Goal: Information Seeking & Learning: Check status

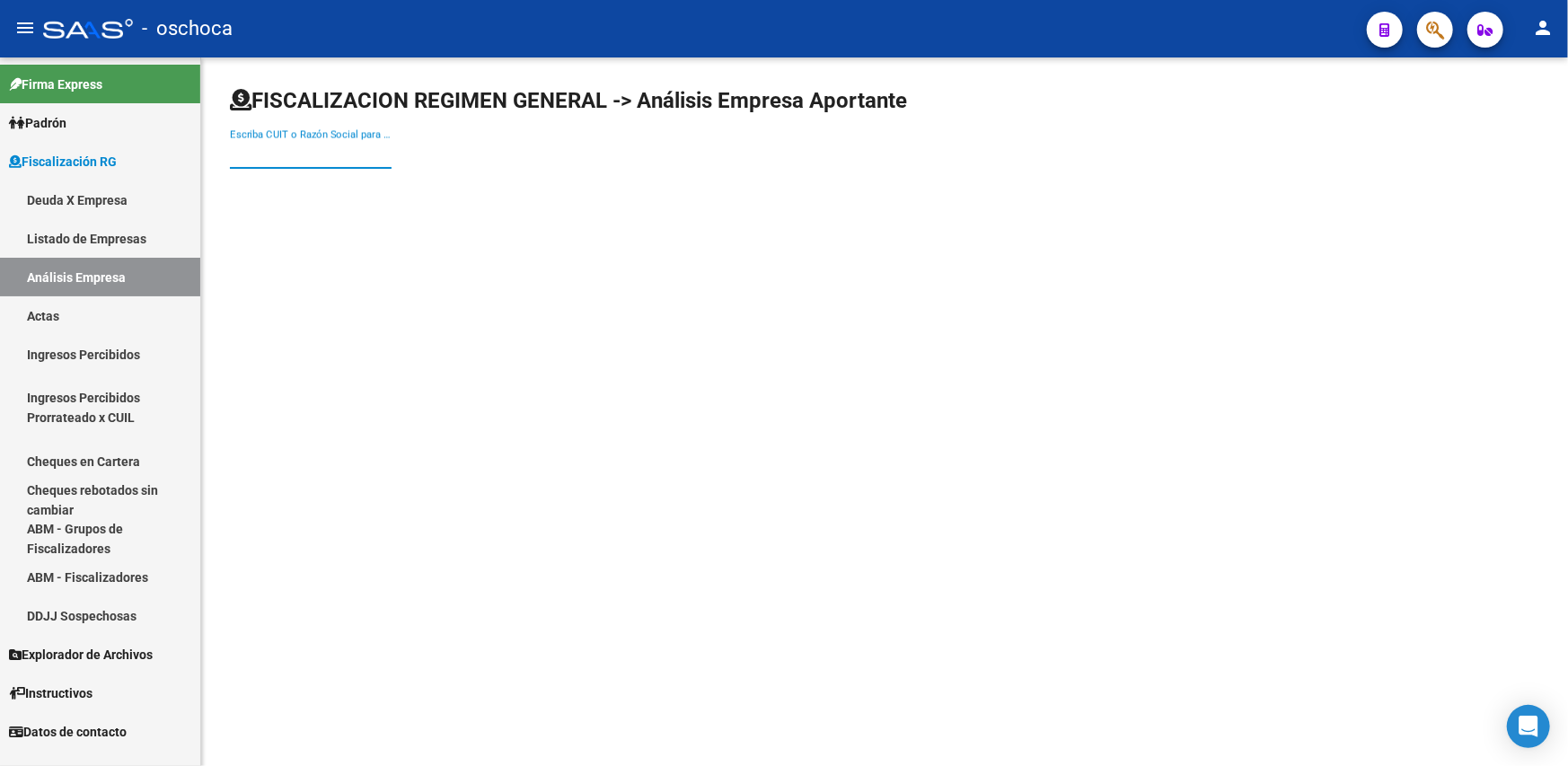
click at [288, 152] on input "Escriba CUIT o Razón Social para buscar" at bounding box center [311, 154] width 161 height 16
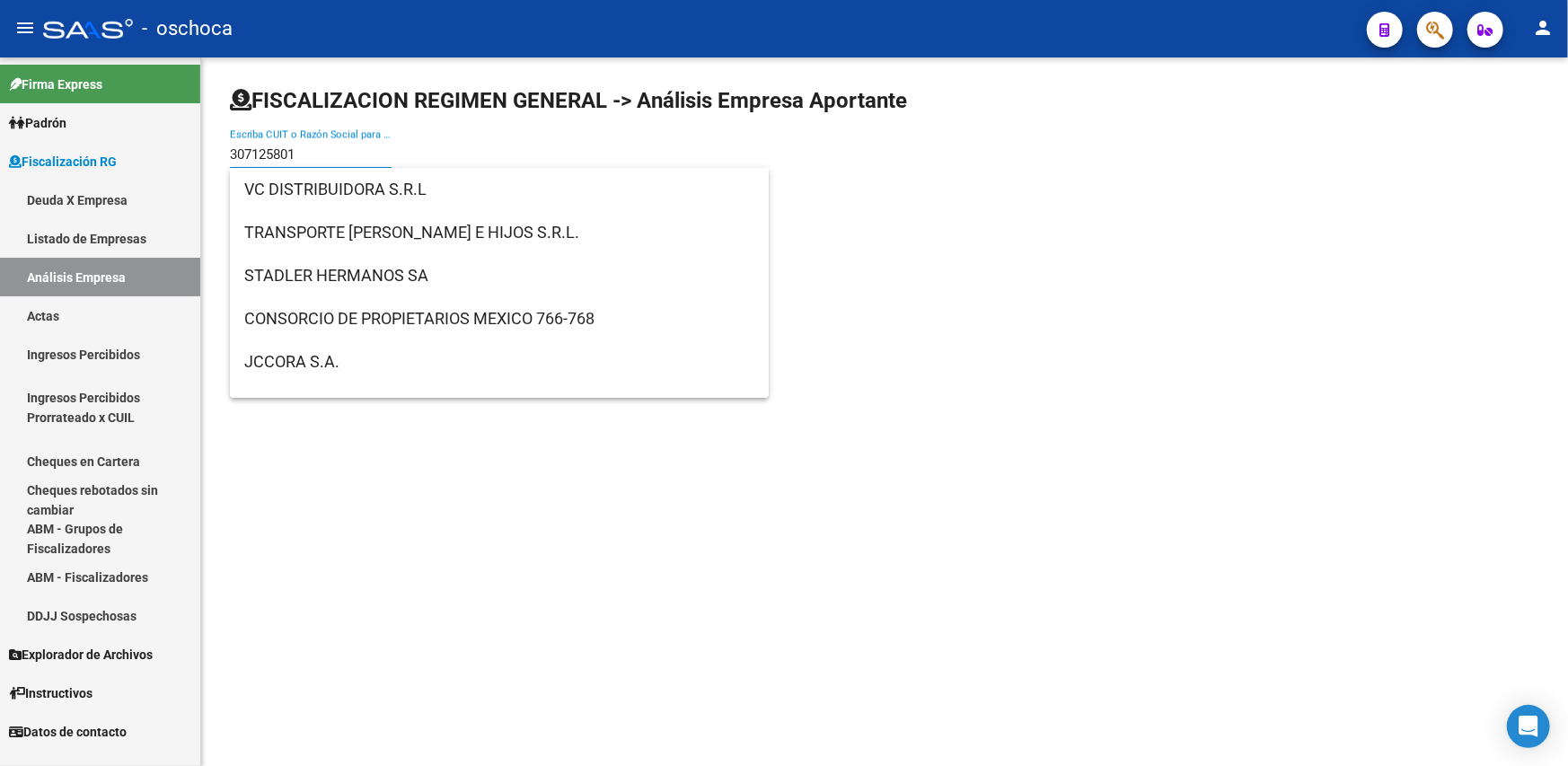
type input "3071258010"
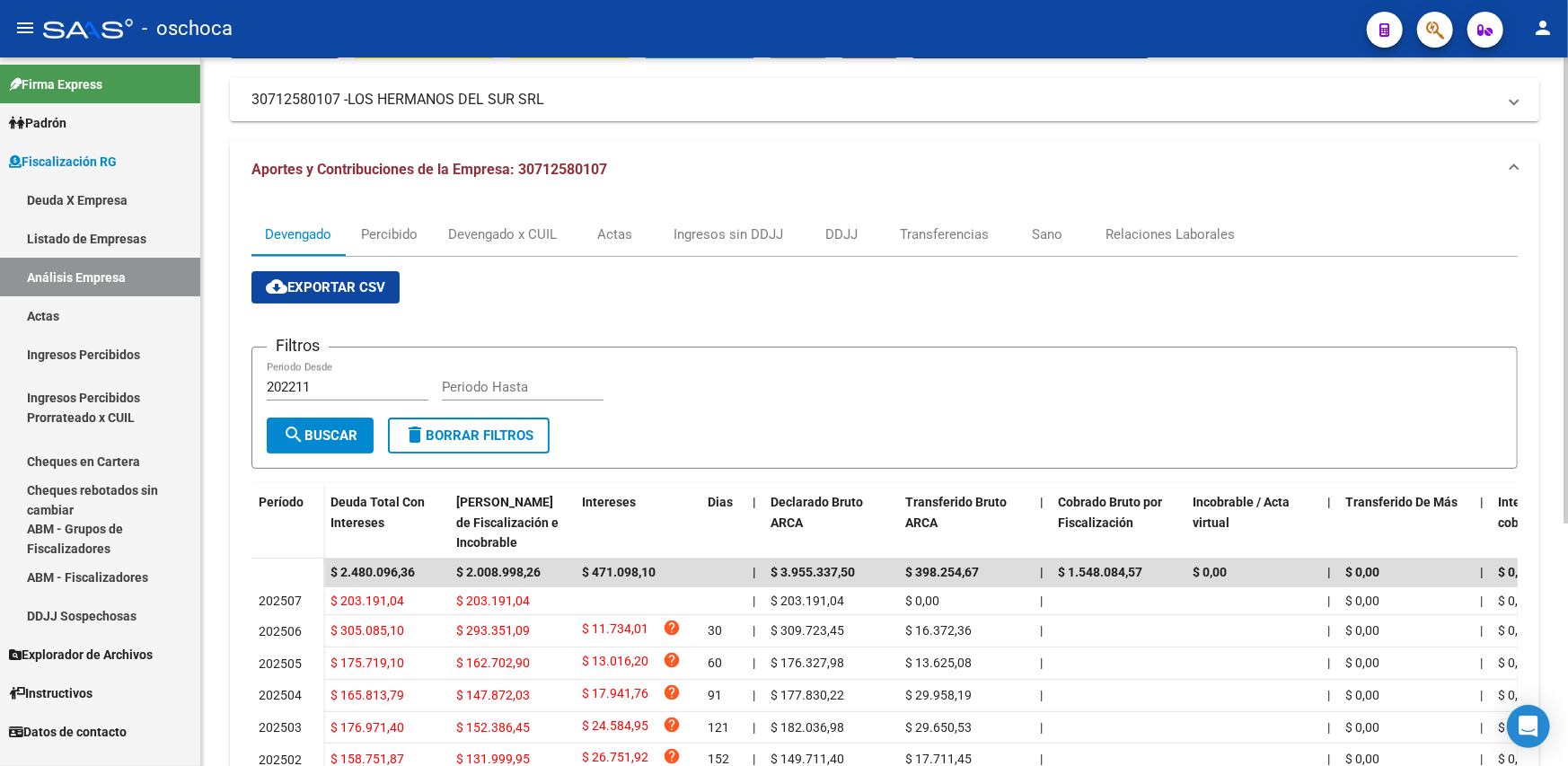
scroll to position [305, 0]
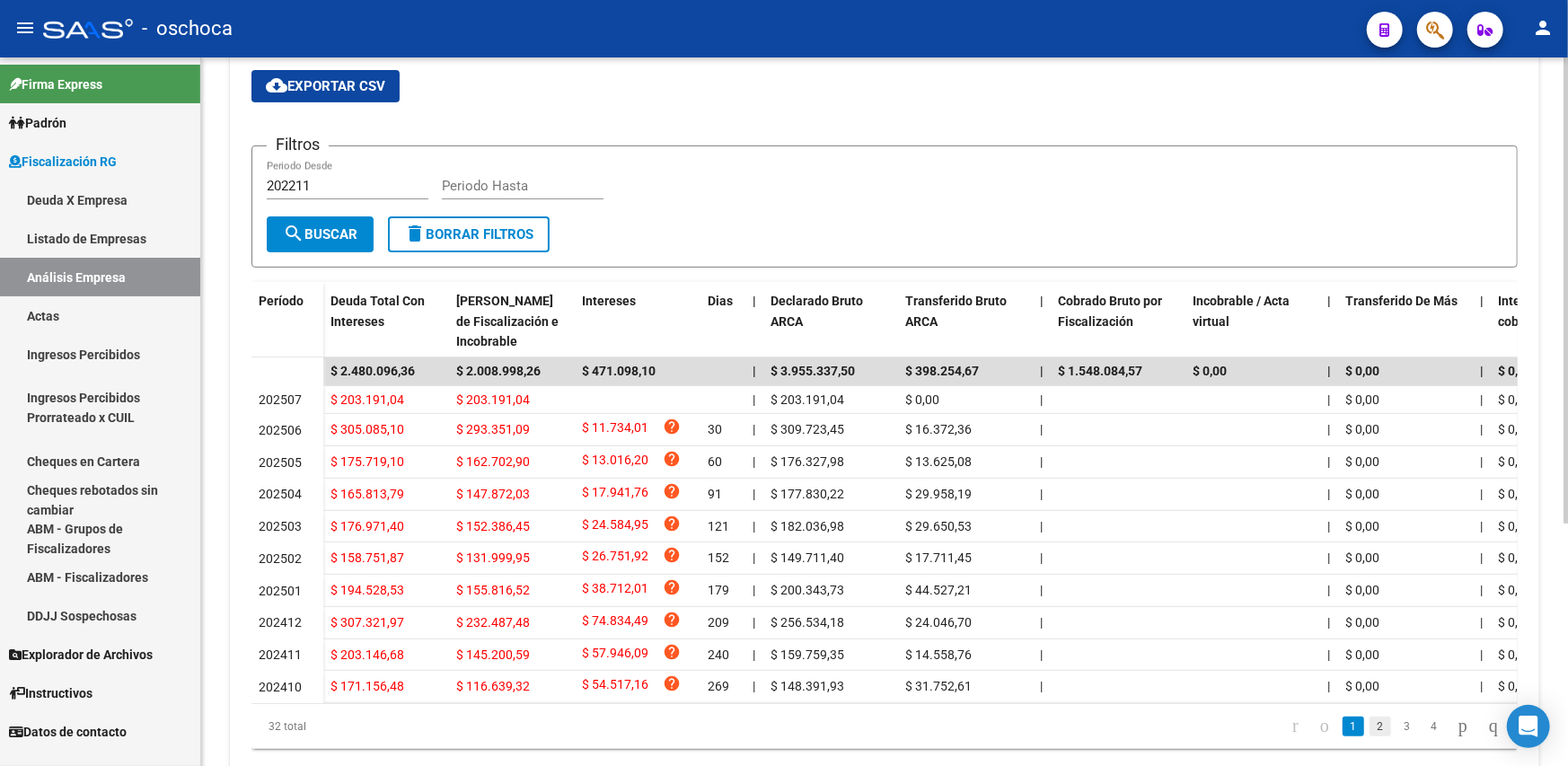
click at [1370, 737] on link "2" at bounding box center [1380, 726] width 22 height 20
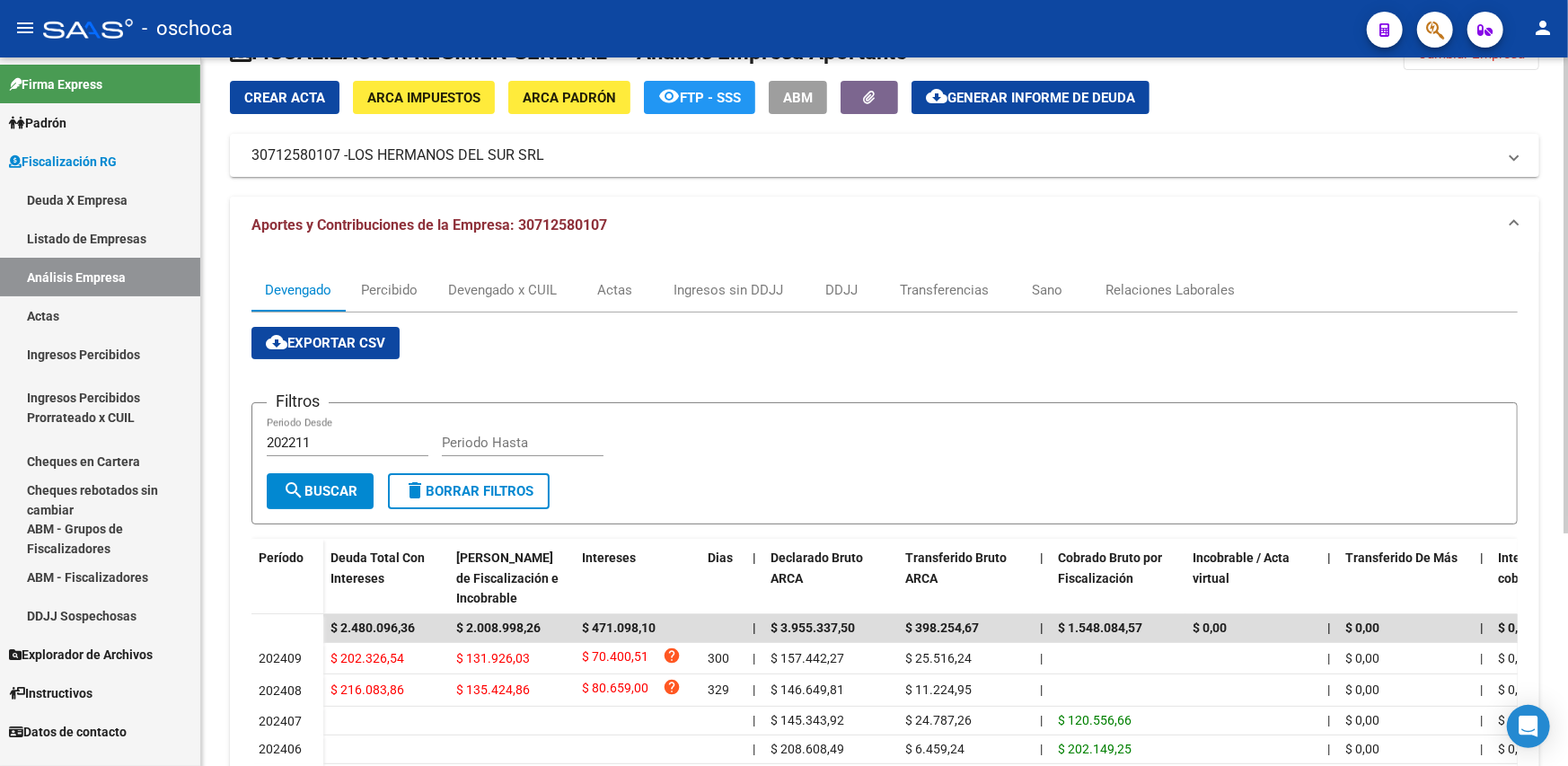
scroll to position [36, 0]
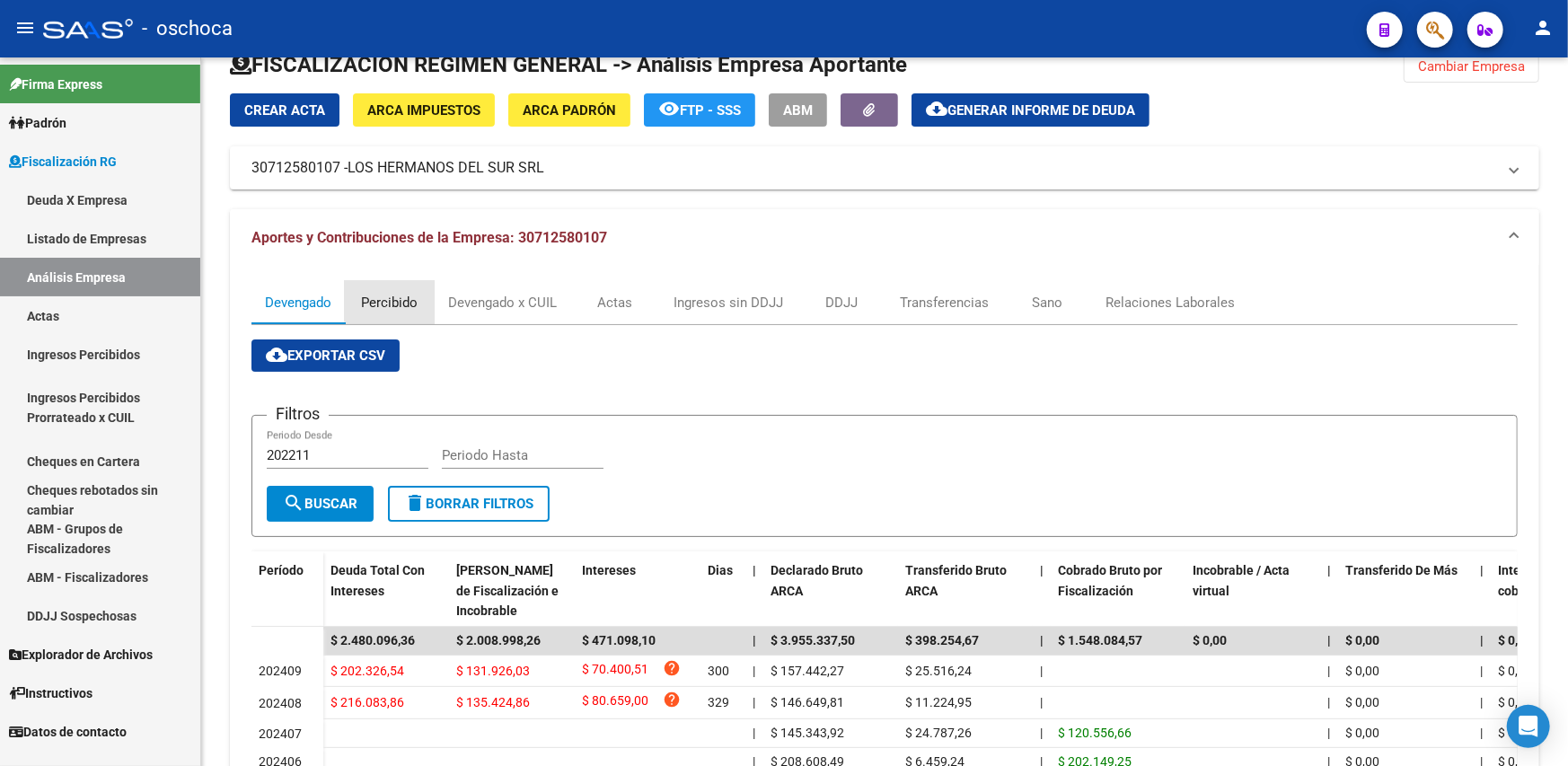
click at [412, 299] on div "Percibido" at bounding box center [390, 302] width 57 height 20
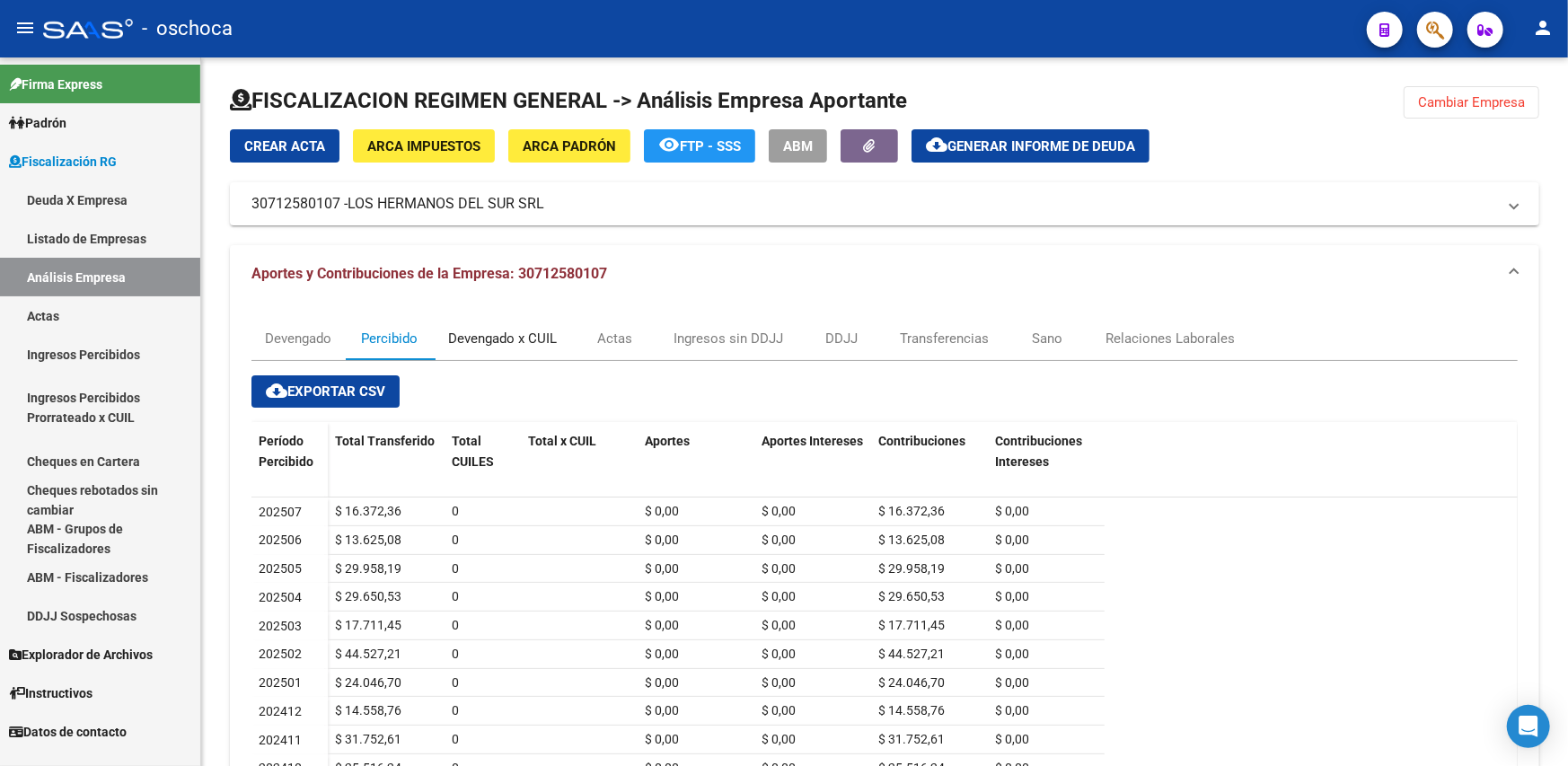
click at [463, 341] on div "Devengado x CUIL" at bounding box center [502, 338] width 109 height 20
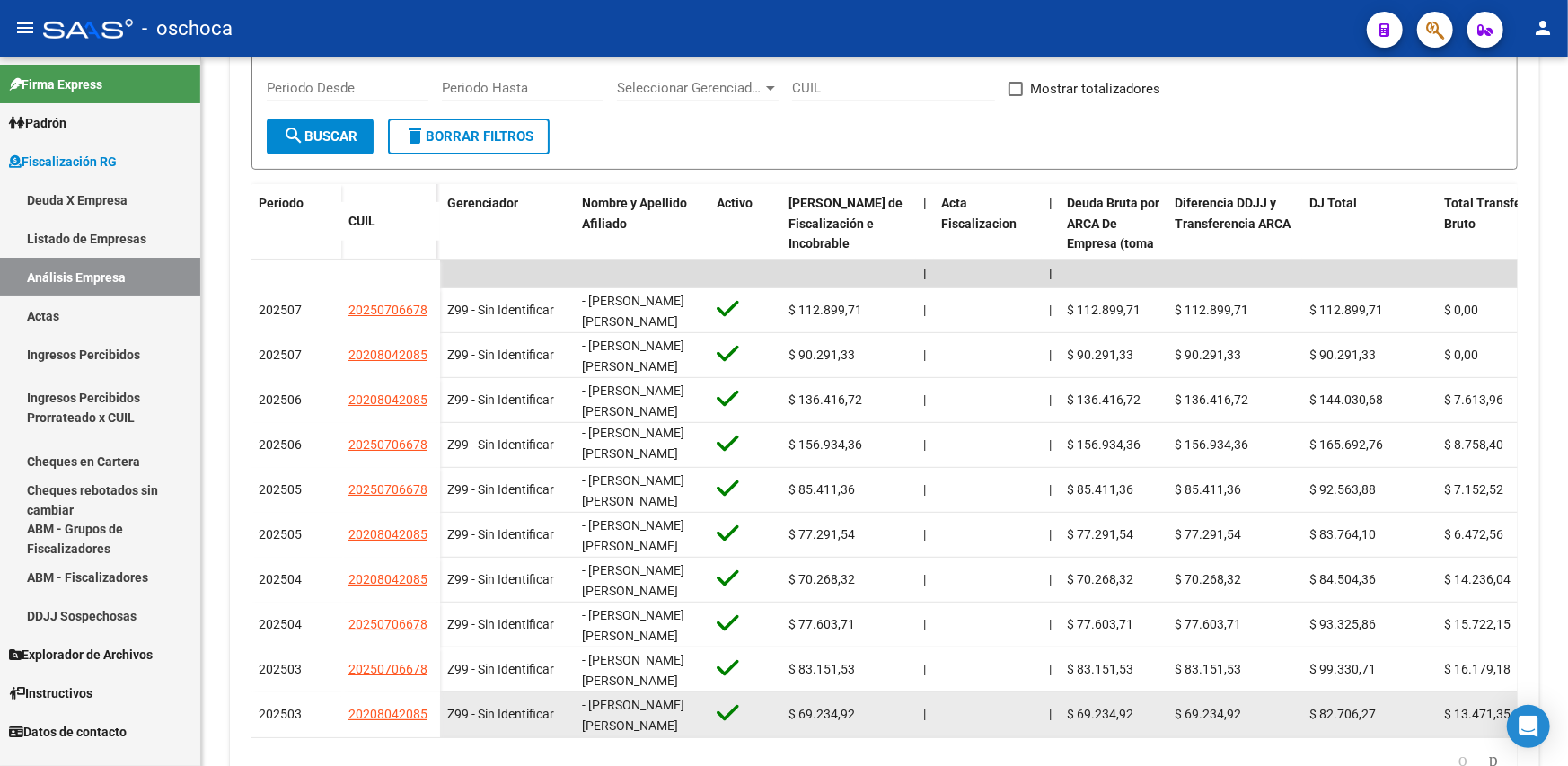
scroll to position [504, 0]
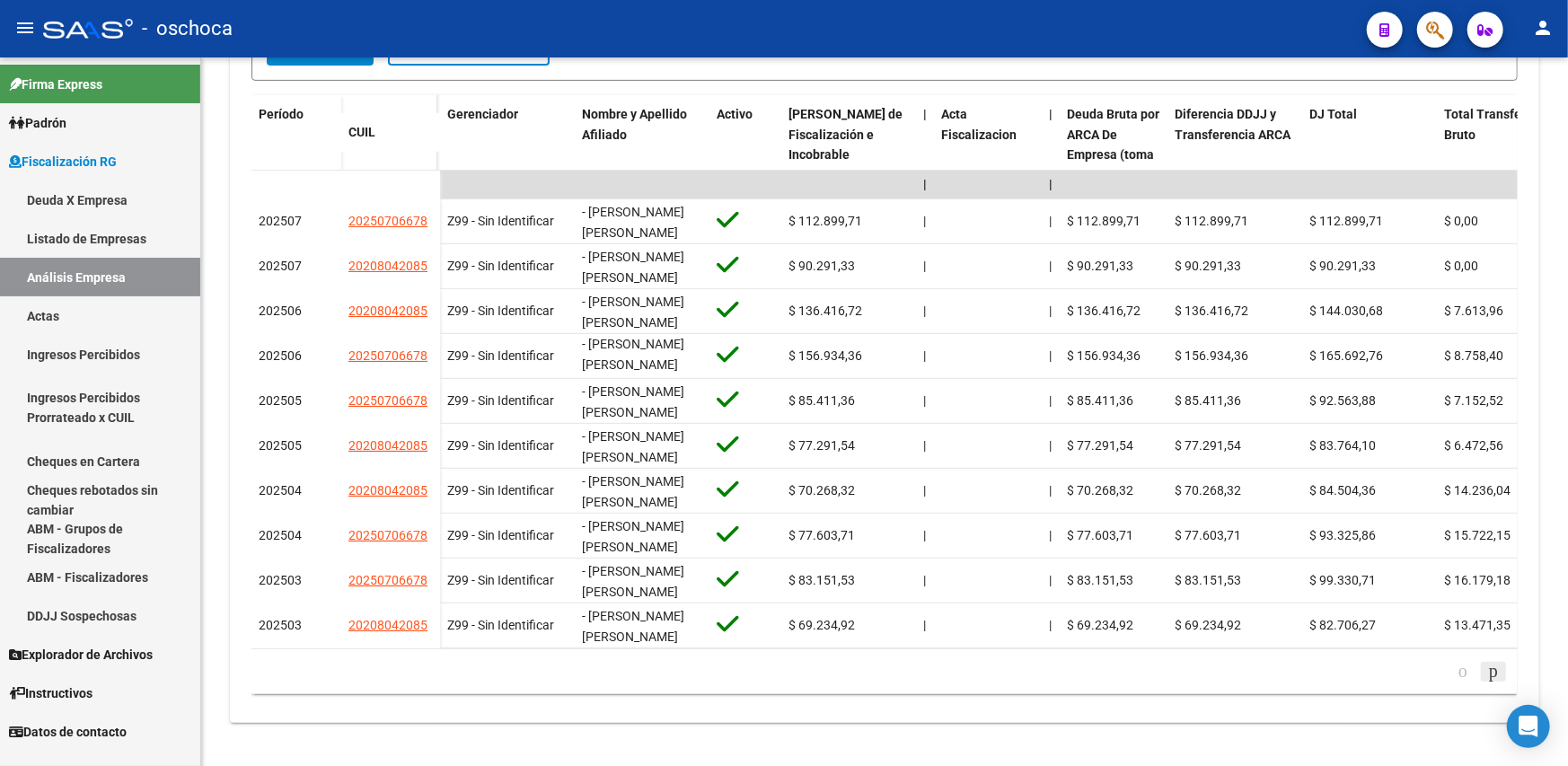
click at [1486, 677] on icon "go to next page" at bounding box center [1492, 671] width 14 height 22
click at [1488, 680] on icon "go to next page" at bounding box center [1492, 671] width 14 height 22
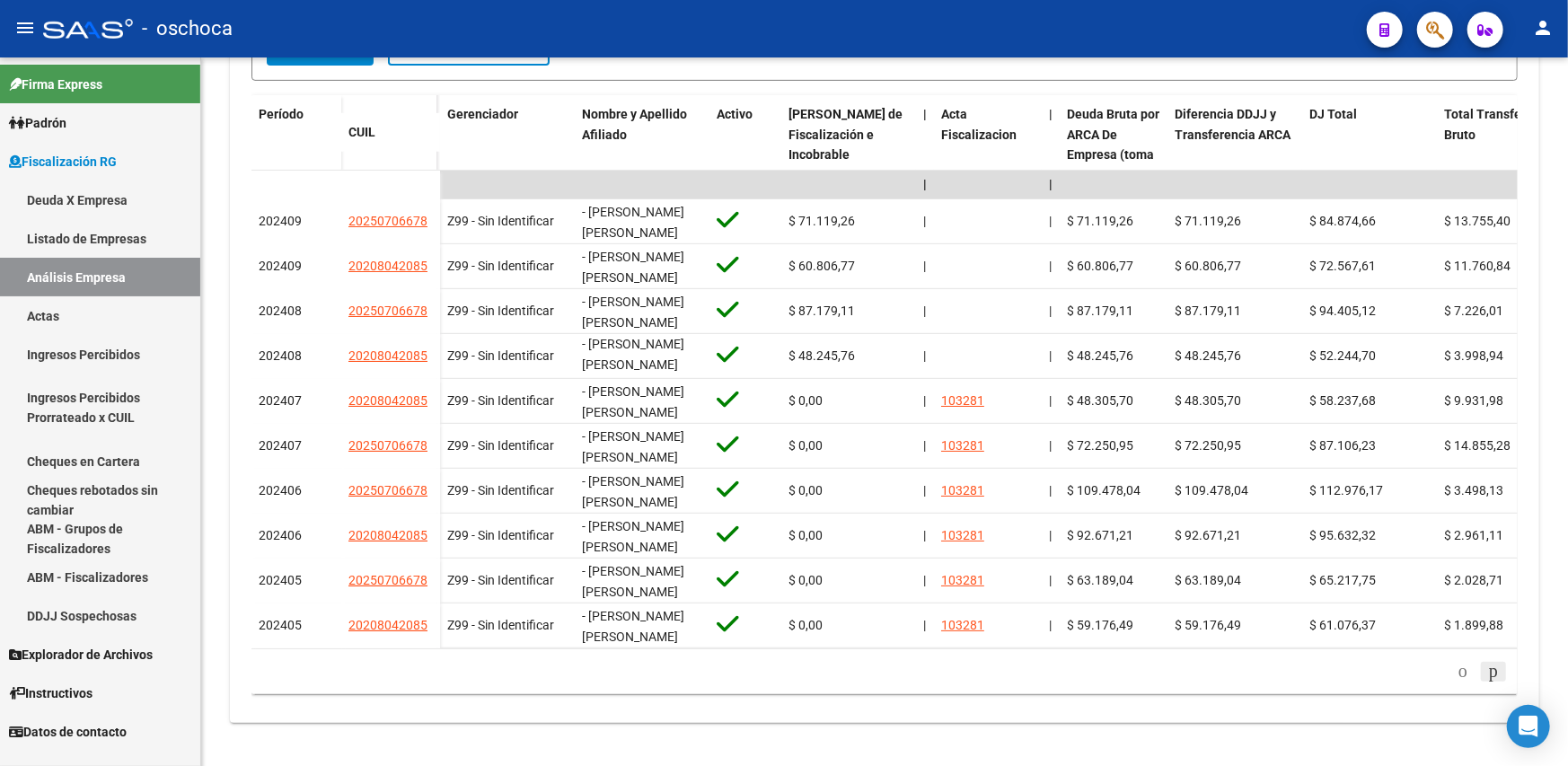
click at [1488, 682] on icon "go to next page" at bounding box center [1492, 671] width 14 height 22
click at [1487, 681] on icon "go to next page" at bounding box center [1492, 671] width 14 height 22
click at [1486, 682] on icon "go to next page" at bounding box center [1492, 671] width 14 height 22
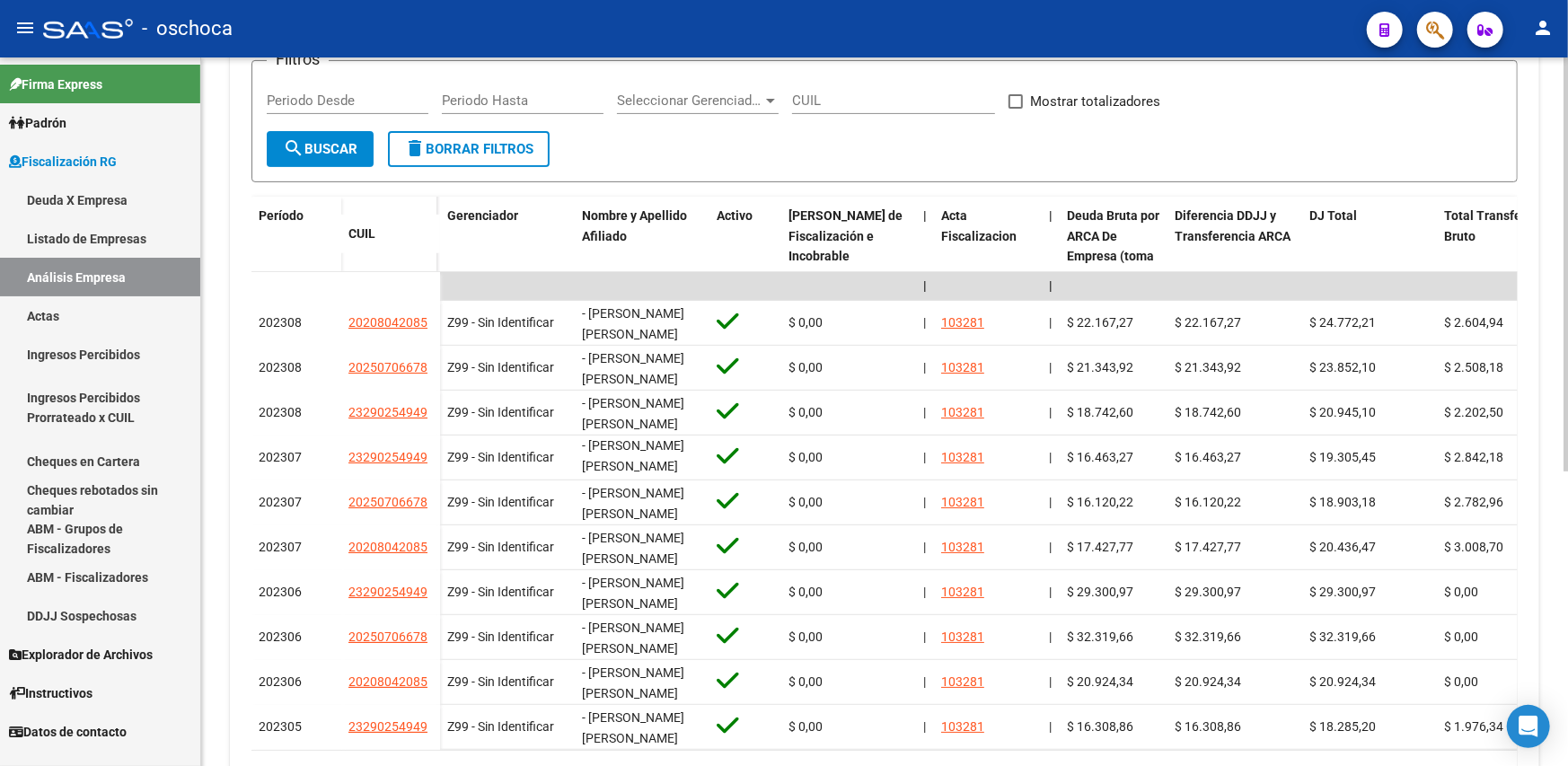
scroll to position [145, 0]
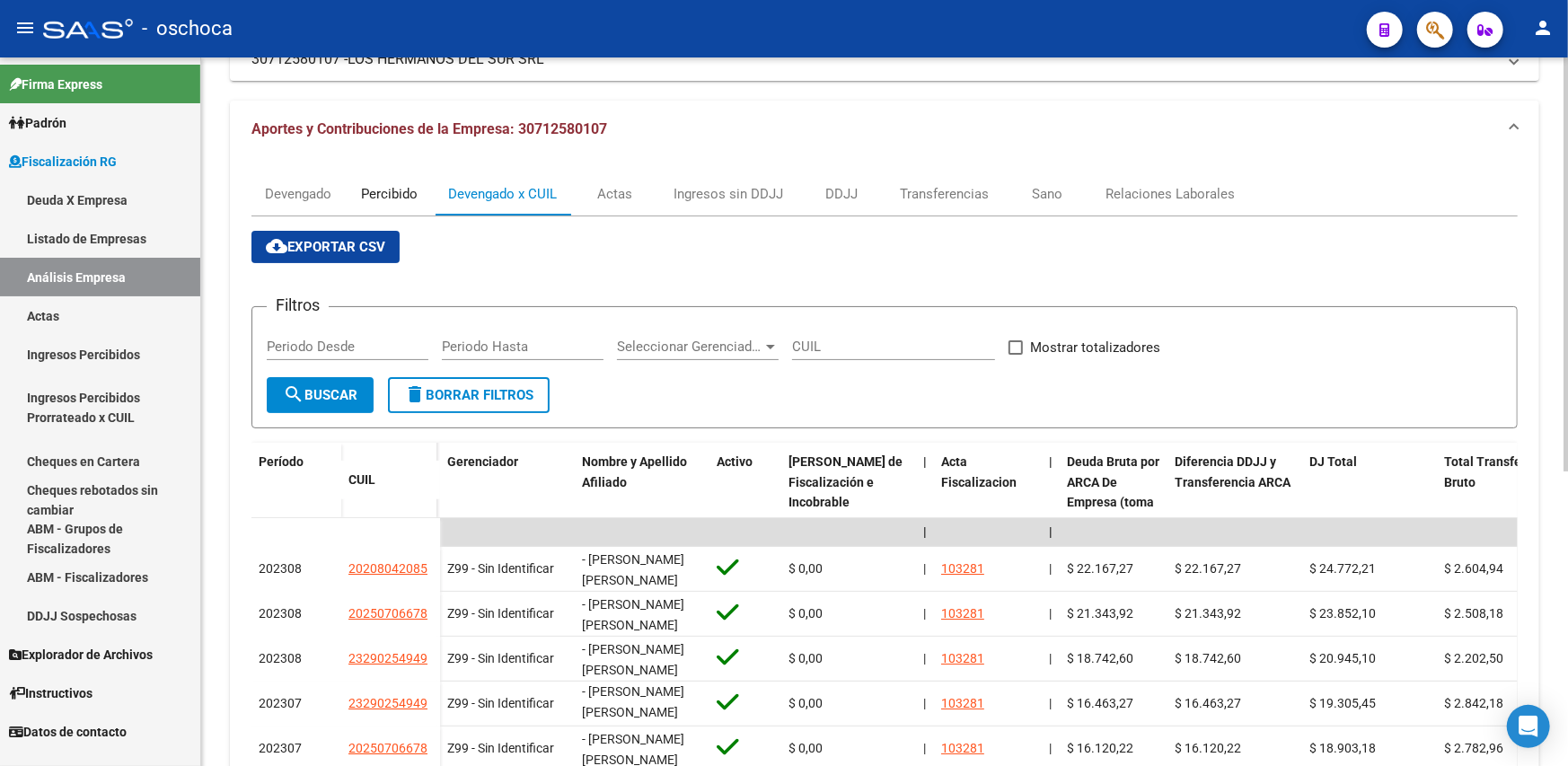
click at [413, 200] on div "Percibido" at bounding box center [390, 194] width 57 height 20
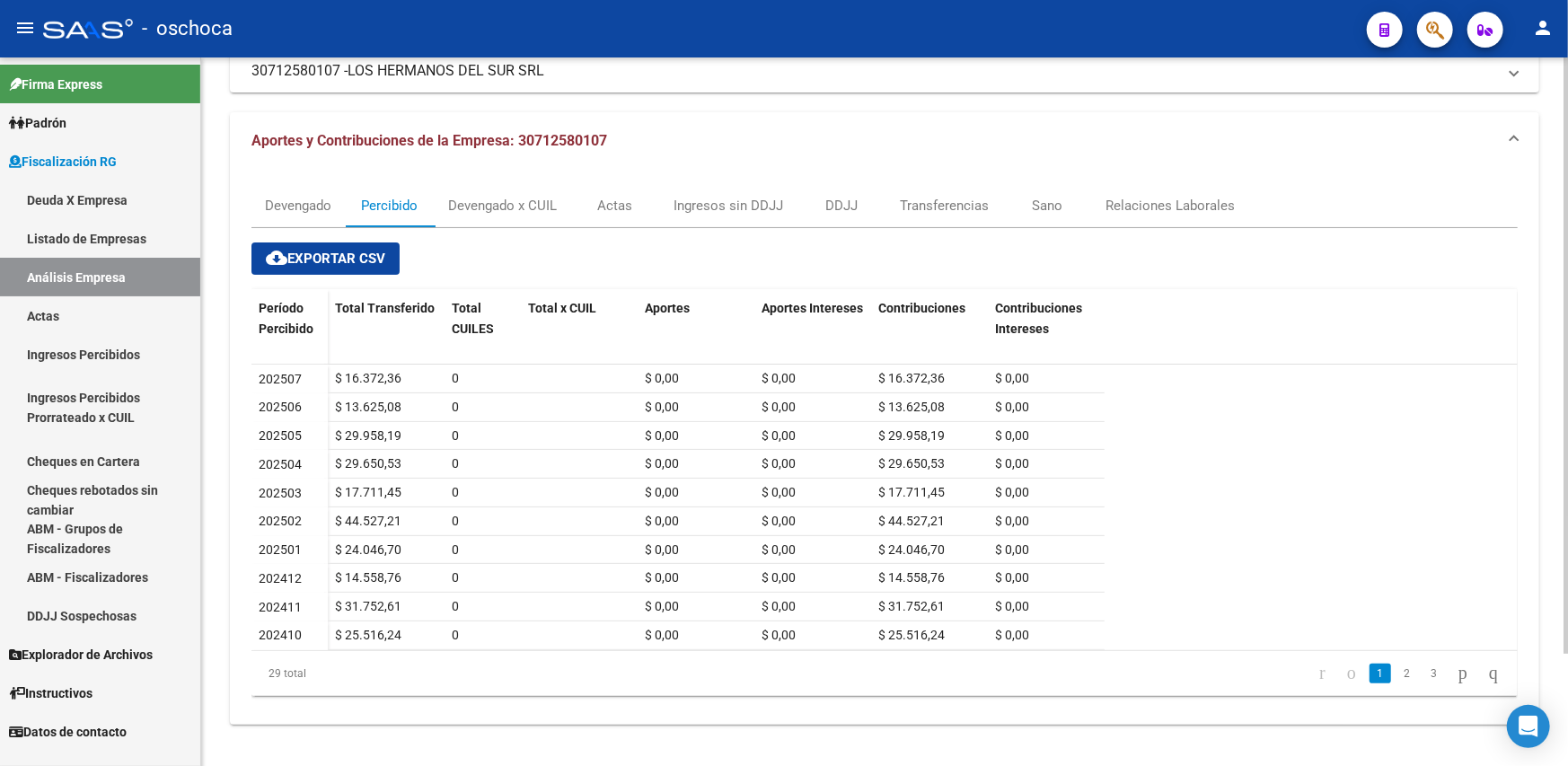
scroll to position [0, 0]
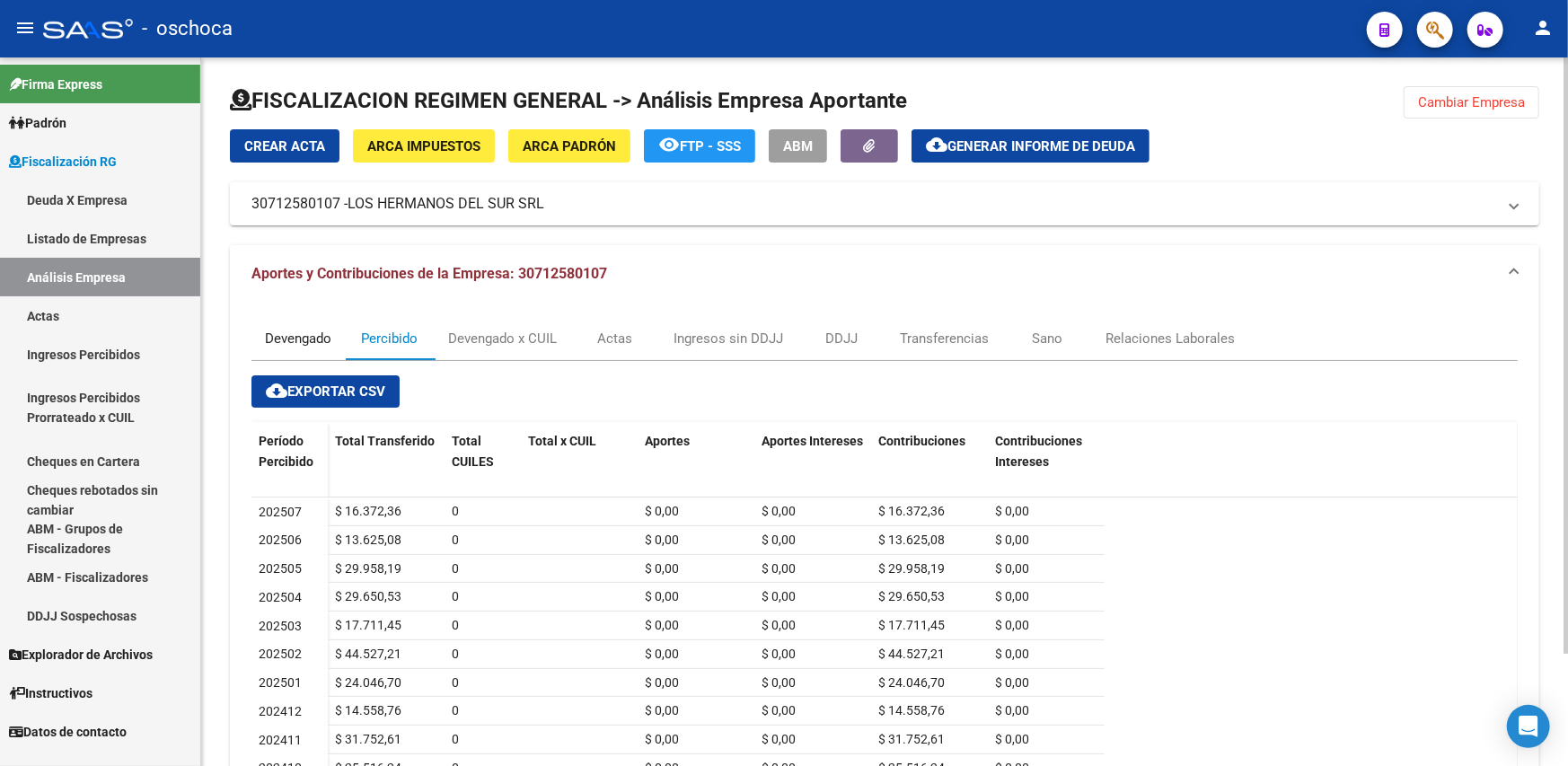
click at [285, 342] on div "Devengado" at bounding box center [298, 338] width 66 height 20
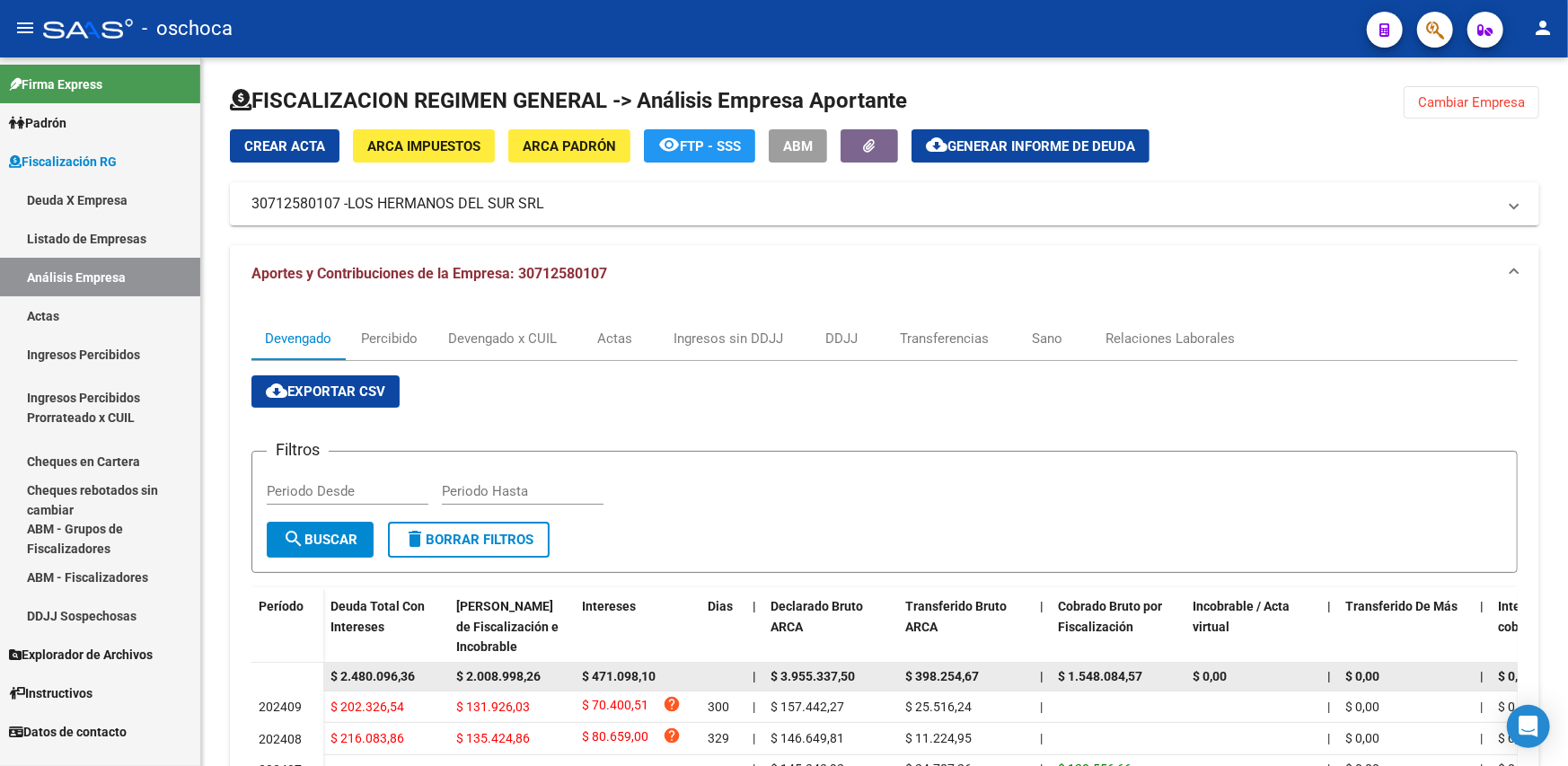
scroll to position [269, 0]
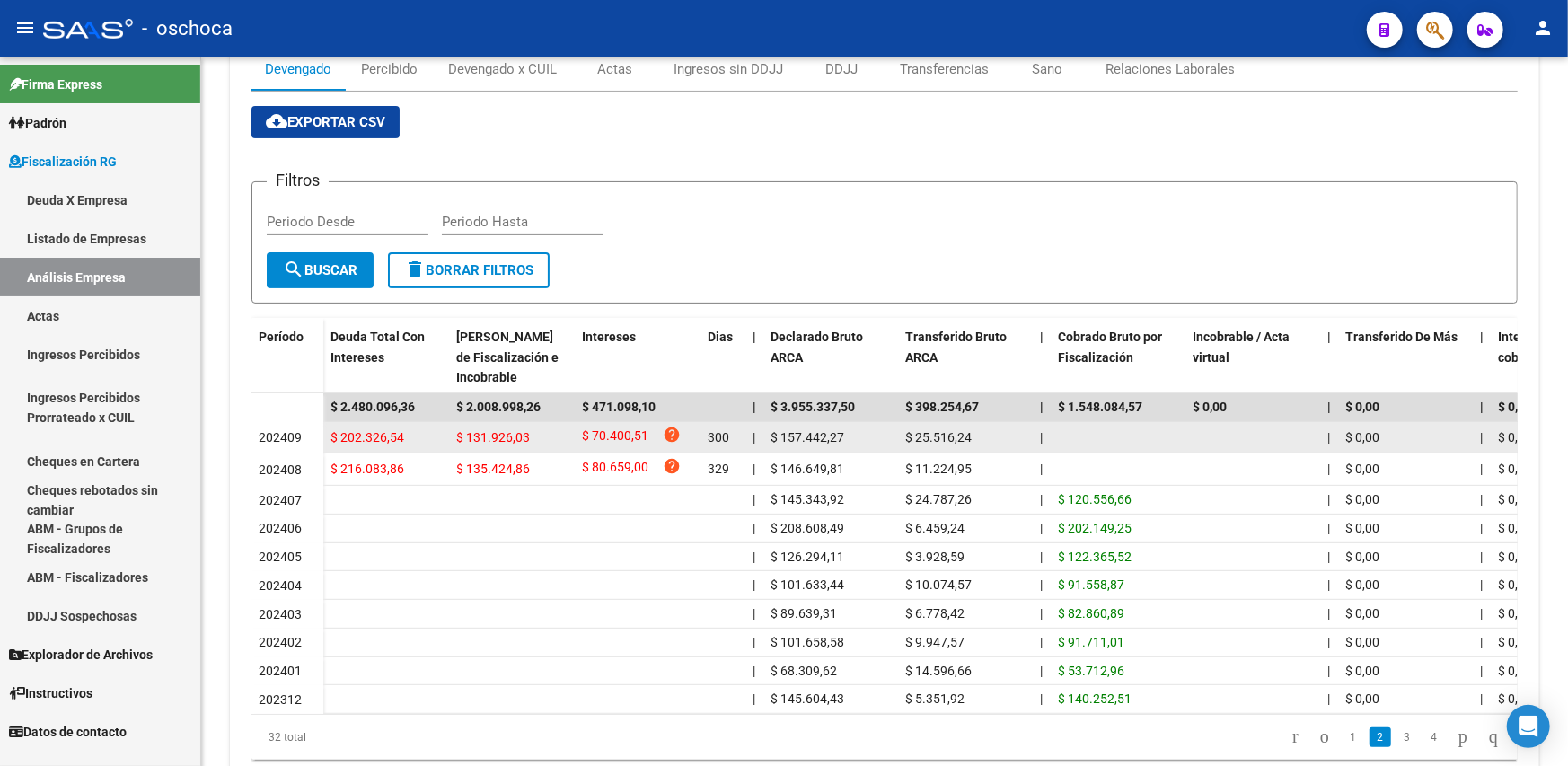
click at [526, 450] on datatable-body-cell "$ 131.926,03" at bounding box center [512, 437] width 126 height 31
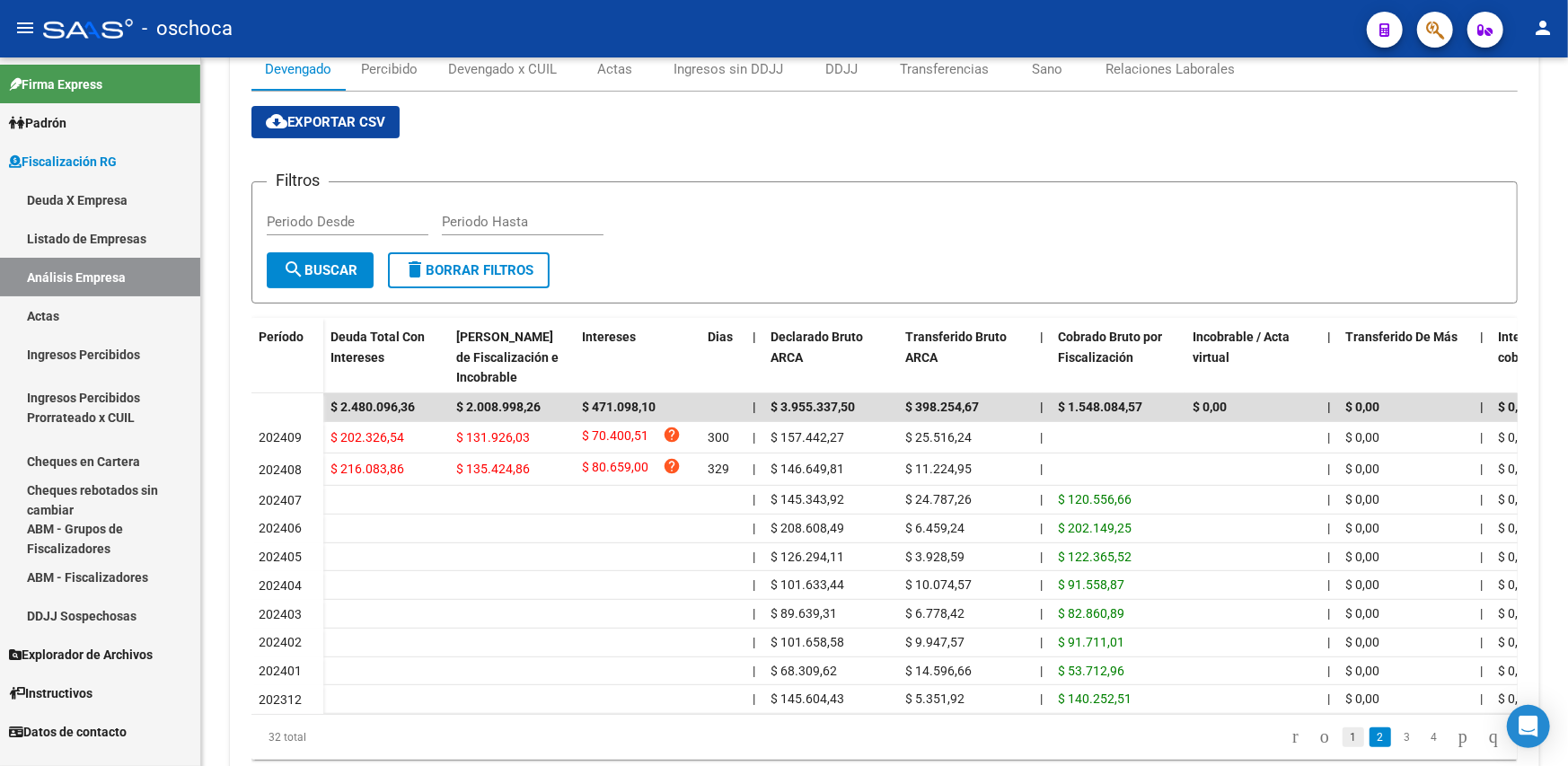
click at [1342, 747] on link "1" at bounding box center [1353, 738] width 22 height 20
